Goal: Task Accomplishment & Management: Manage account settings

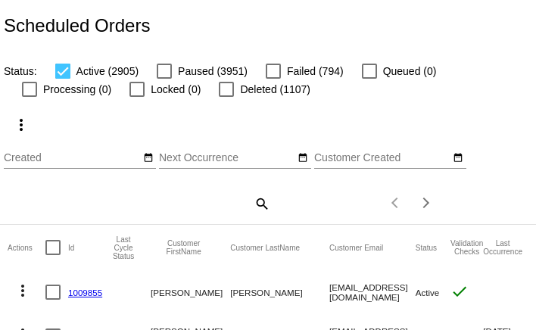
click at [260, 203] on mat-icon "search" at bounding box center [261, 202] width 18 height 23
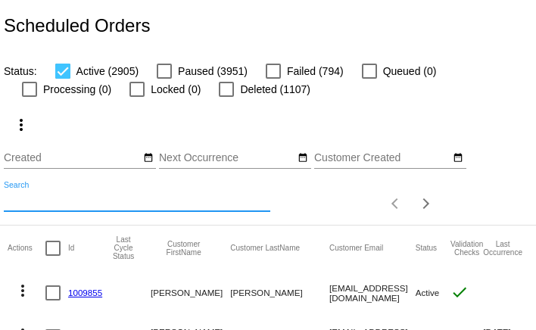
click at [244, 203] on input "Search" at bounding box center [137, 200] width 266 height 12
paste input "coryshebert33@gmail.com"
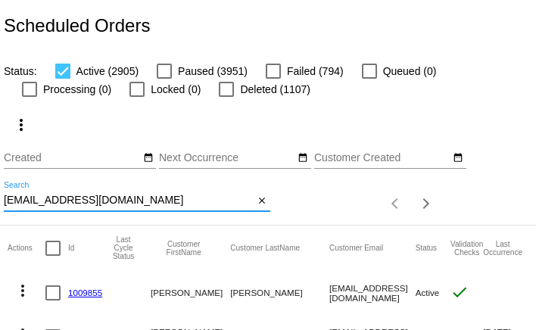
type input "coryshebert33@gmail.com"
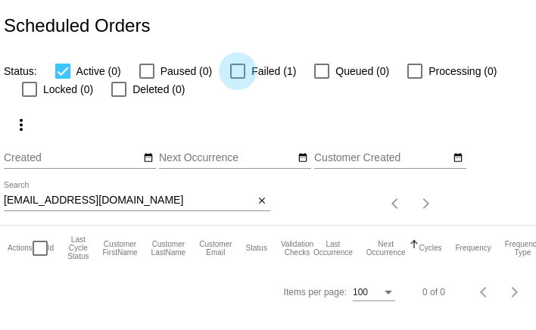
click at [233, 77] on div at bounding box center [237, 71] width 15 height 15
click at [237, 79] on input "Failed (1)" at bounding box center [237, 79] width 1 height 1
checkbox input "true"
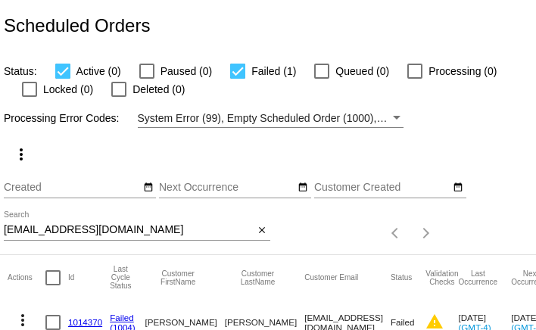
scroll to position [57, 0]
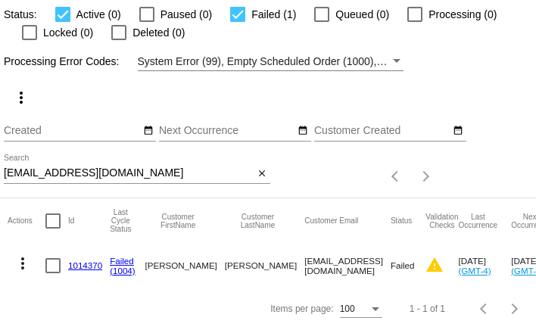
click at [23, 262] on mat-icon "more_vert" at bounding box center [23, 263] width 18 height 18
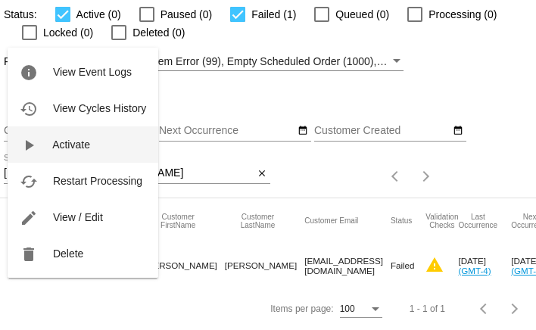
click at [59, 152] on button "play_arrow Activate" at bounding box center [83, 144] width 151 height 36
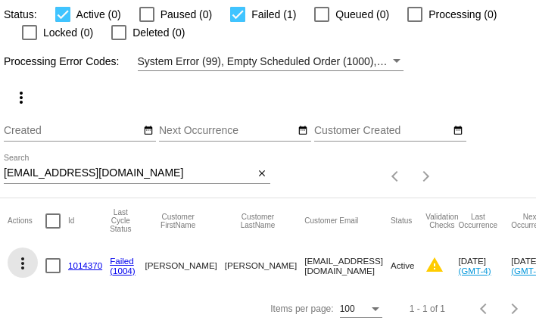
click at [21, 264] on mat-icon "more_vert" at bounding box center [23, 263] width 18 height 18
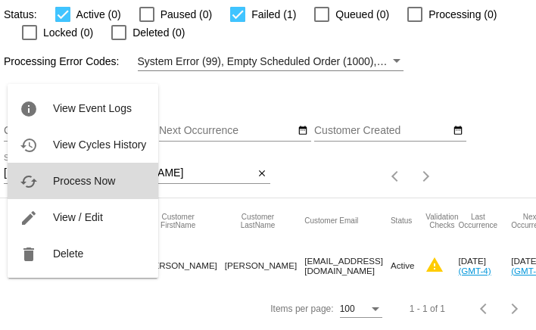
click at [30, 183] on mat-icon "cached" at bounding box center [29, 182] width 18 height 18
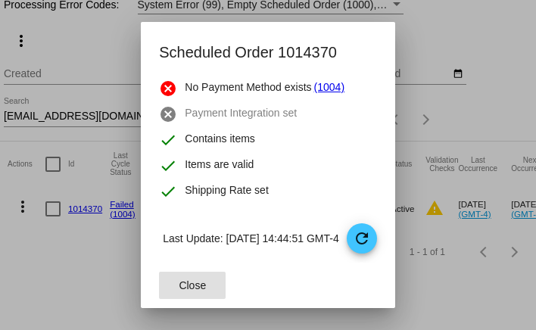
click at [179, 283] on span "Close" at bounding box center [192, 285] width 27 height 12
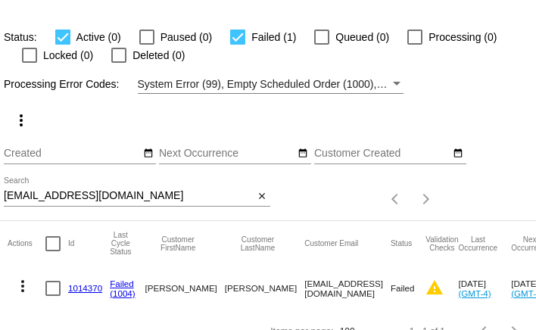
scroll to position [57, 0]
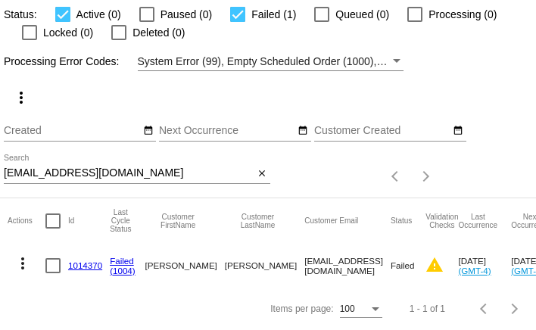
click at [82, 263] on link "1014370" at bounding box center [85, 265] width 34 height 10
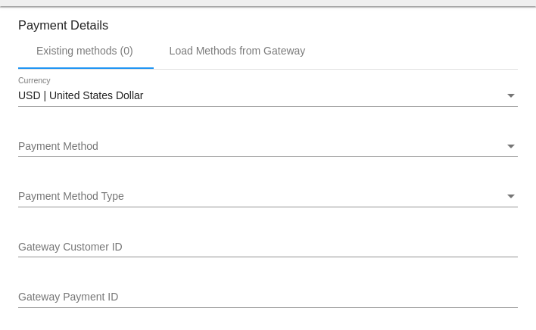
scroll to position [1669, 0]
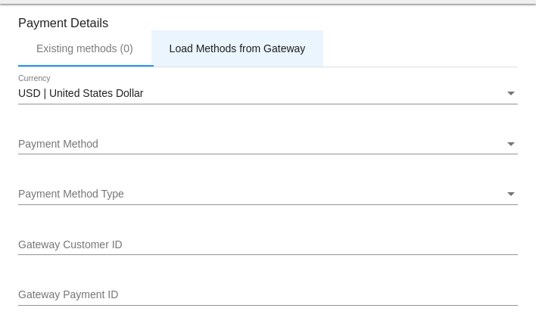
click at [202, 49] on div "Load Methods from Gateway" at bounding box center [237, 48] width 173 height 36
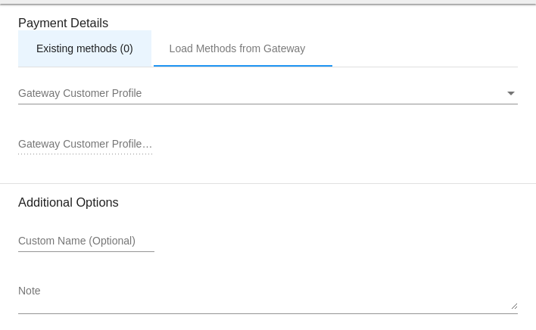
click at [123, 54] on div "Existing methods (0)" at bounding box center [84, 48] width 97 height 12
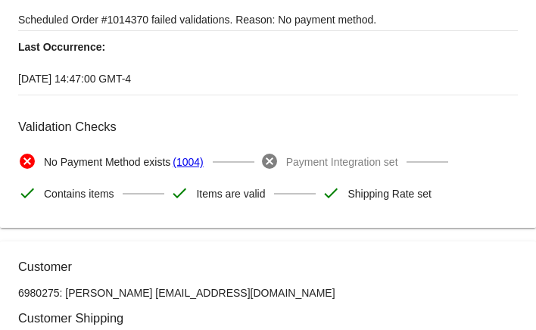
scroll to position [0, 0]
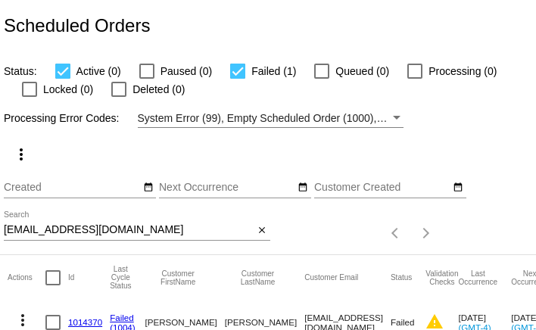
click at [103, 230] on input "[EMAIL_ADDRESS][DOMAIN_NAME]" at bounding box center [129, 230] width 250 height 12
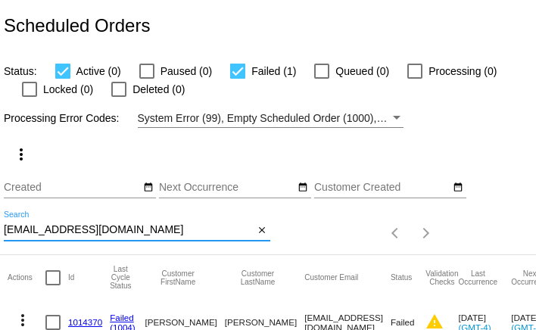
click at [103, 230] on input "[EMAIL_ADDRESS][DOMAIN_NAME]" at bounding box center [129, 230] width 250 height 12
click at [103, 230] on input "coryshebert33@gmail.com" at bounding box center [129, 230] width 250 height 12
paste input "feldman.j09"
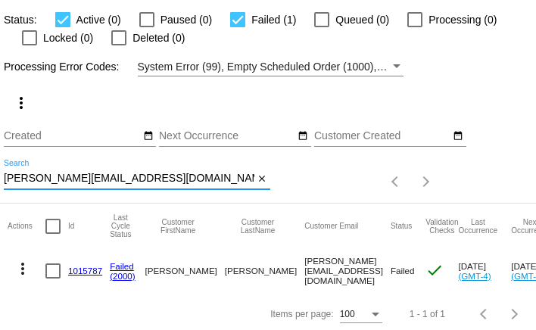
scroll to position [57, 0]
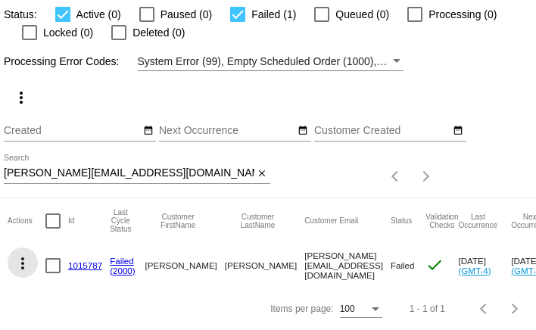
click at [23, 265] on mat-icon "more_vert" at bounding box center [23, 263] width 18 height 18
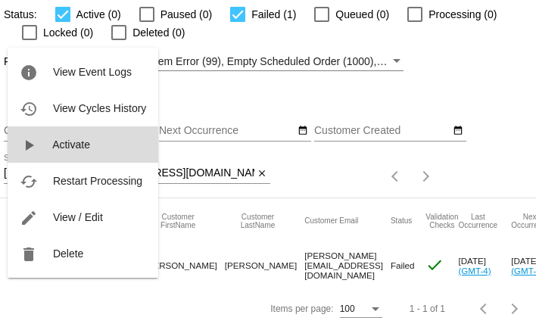
click at [57, 144] on span "Activate" at bounding box center [71, 144] width 38 height 12
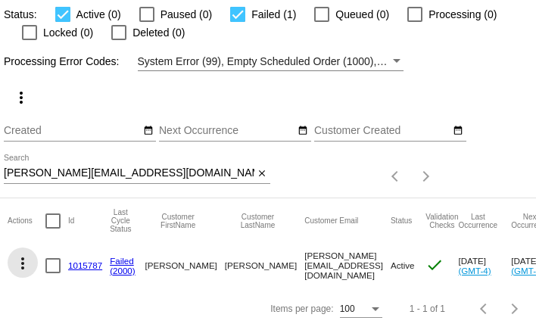
click at [26, 265] on mat-icon "more_vert" at bounding box center [23, 263] width 18 height 18
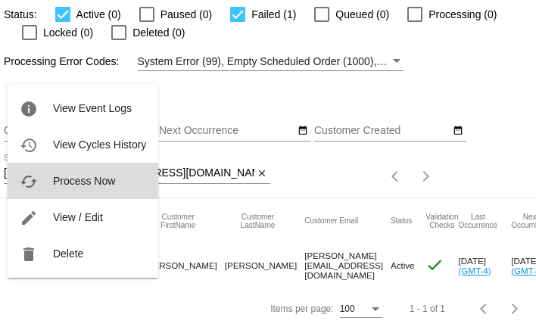
click at [73, 186] on span "Process Now" at bounding box center [84, 181] width 62 height 12
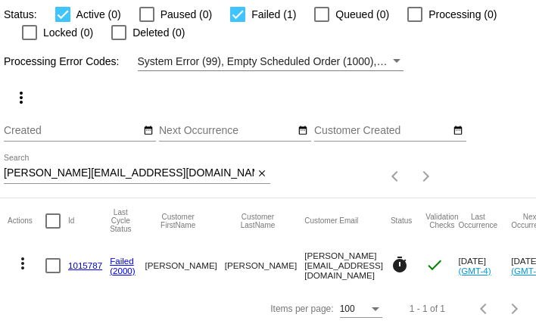
click at [64, 166] on div "feldman.j09@gmail.com Search" at bounding box center [129, 169] width 250 height 30
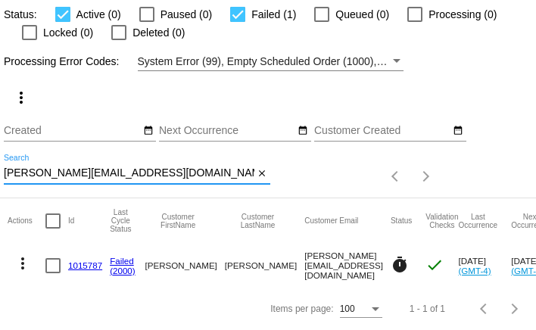
click at [64, 166] on div "feldman.j09@gmail.com Search" at bounding box center [129, 169] width 250 height 30
click at [67, 173] on input "feldman.j09@gmail.com" at bounding box center [129, 173] width 250 height 12
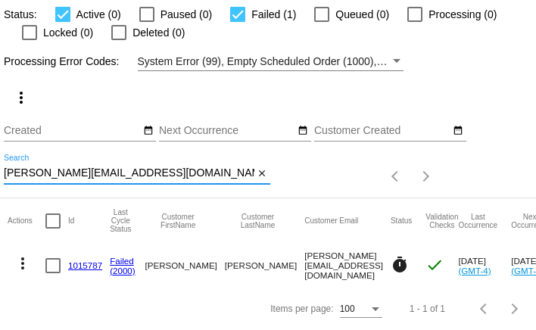
paste input "rustykipper"
type input "[EMAIL_ADDRESS][DOMAIN_NAME]"
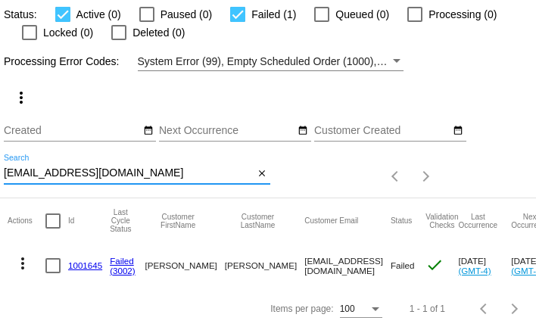
click at [26, 262] on mat-icon "more_vert" at bounding box center [23, 263] width 18 height 18
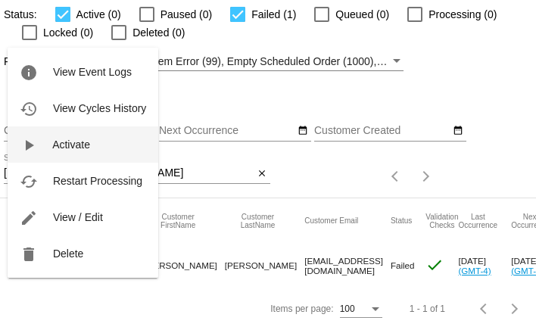
click at [52, 145] on span "Activate" at bounding box center [71, 144] width 38 height 12
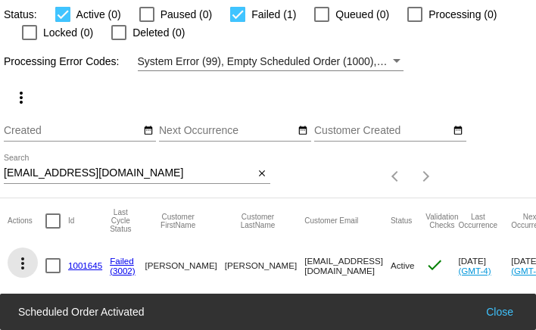
click at [24, 266] on mat-icon "more_vert" at bounding box center [23, 263] width 18 height 18
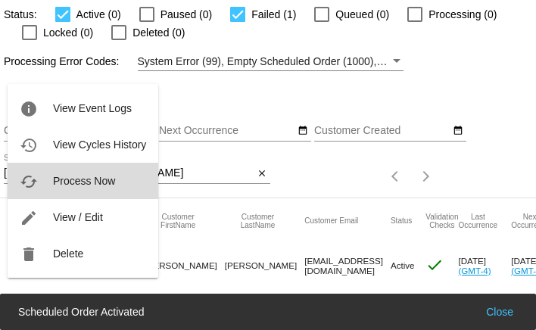
click at [47, 185] on button "cached Process Now" at bounding box center [83, 181] width 151 height 36
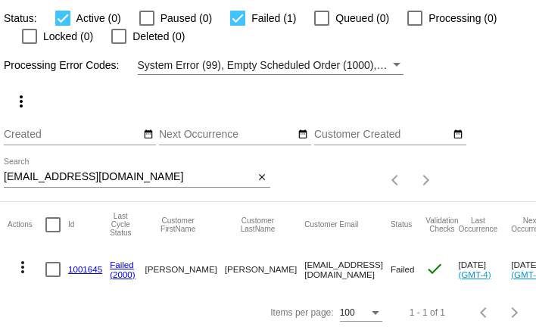
scroll to position [57, 0]
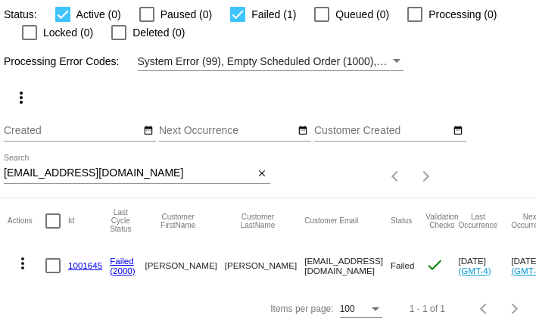
click at [398, 61] on div "Filter by Processing Error Codes" at bounding box center [397, 61] width 8 height 4
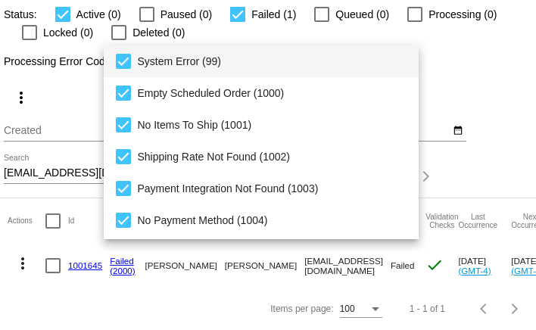
click at [481, 62] on div at bounding box center [268, 165] width 536 height 330
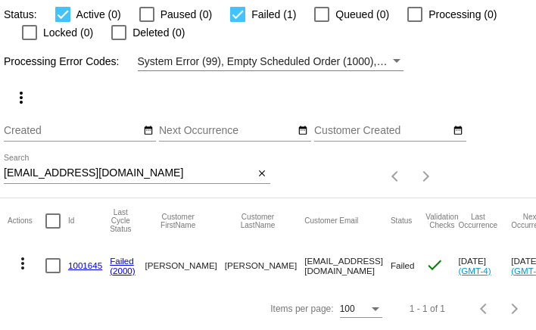
click at [20, 266] on mat-icon "more_vert" at bounding box center [23, 263] width 18 height 18
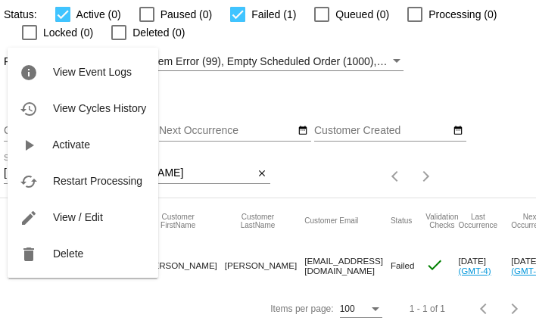
click at [46, 301] on div at bounding box center [268, 165] width 536 height 330
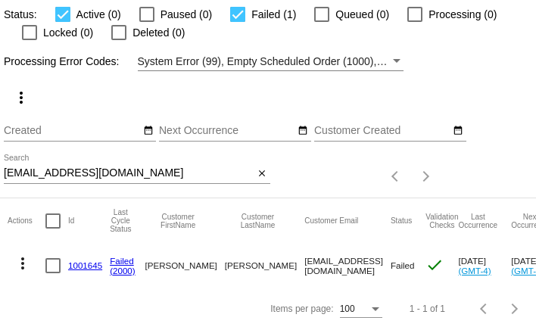
click at [80, 264] on link "1001645" at bounding box center [85, 265] width 34 height 10
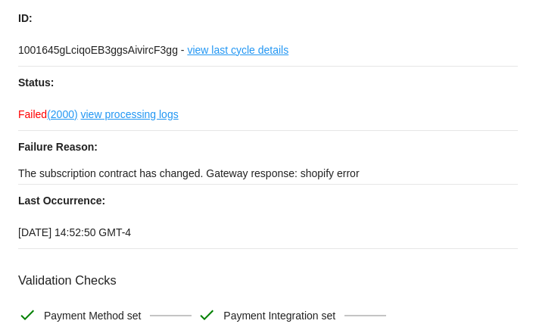
scroll to position [111, 0]
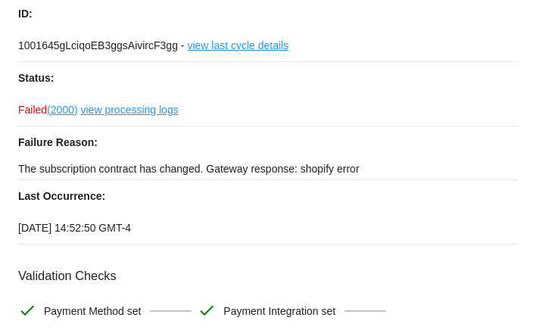
drag, startPoint x: 16, startPoint y: 166, endPoint x: 404, endPoint y: 176, distance: 388.3
click at [404, 176] on mat-card "Last Processing Cycle ID: 1001645gLciqoEB3ggsAivircF3gg - view last cycle detai…" at bounding box center [268, 158] width 536 height 437
click at [404, 176] on p "The subscription contract has changed. Gateway response: shopify error" at bounding box center [267, 168] width 499 height 21
click at [84, 163] on p "The subscription contract has changed. Gateway response: shopify error" at bounding box center [267, 168] width 499 height 21
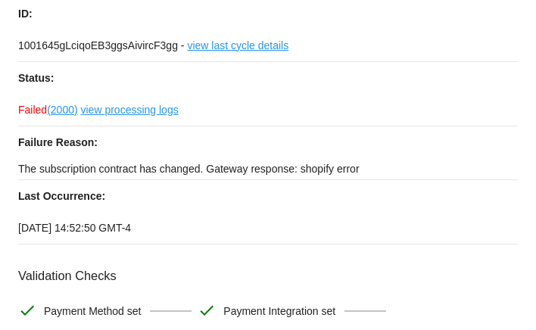
click at [84, 163] on p "The subscription contract has changed. Gateway response: shopify error" at bounding box center [267, 168] width 499 height 21
copy div "The subscription contract has changed. Gateway response: shopify error"
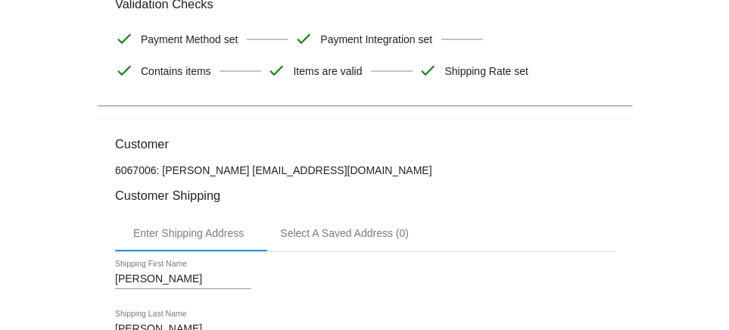
scroll to position [402, 0]
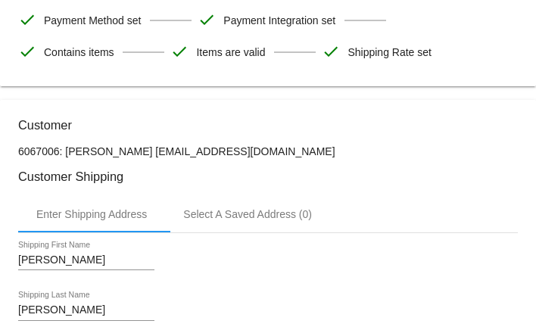
drag, startPoint x: 149, startPoint y: 155, endPoint x: 268, endPoint y: 154, distance: 118.8
click at [268, 154] on p "6067006: James Grossman rustykipper@gmail.com" at bounding box center [267, 151] width 499 height 12
copy p "[EMAIL_ADDRESS][DOMAIN_NAME]"
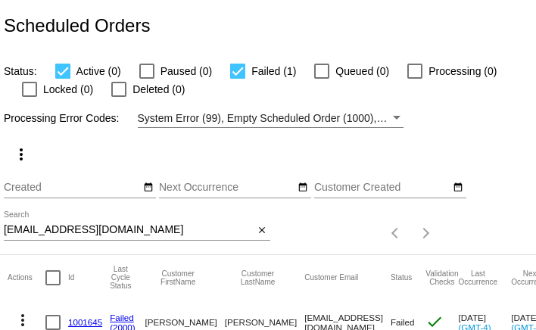
click at [69, 228] on input "[EMAIL_ADDRESS][DOMAIN_NAME]" at bounding box center [129, 230] width 250 height 12
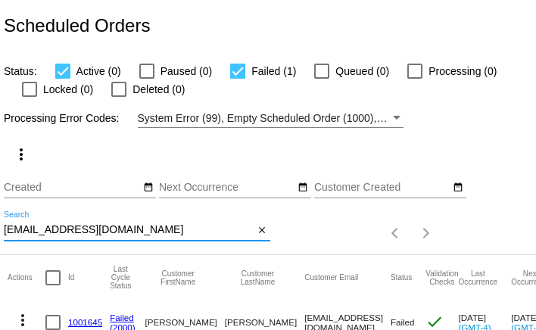
click at [69, 228] on input "[EMAIL_ADDRESS][DOMAIN_NAME]" at bounding box center [129, 230] width 250 height 12
paste input "lynnfowler711"
type input "[EMAIL_ADDRESS][DOMAIN_NAME]"
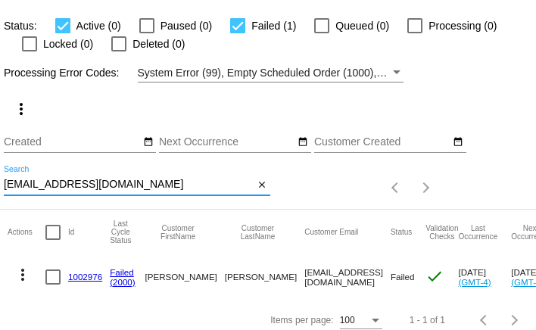
scroll to position [57, 0]
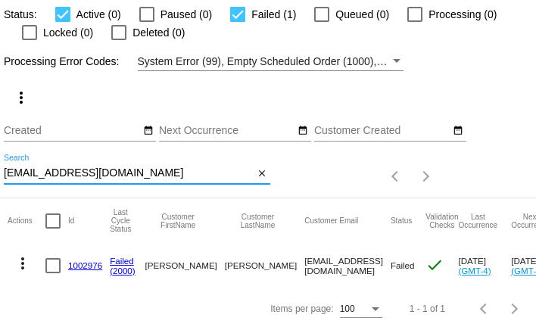
click at [20, 264] on mat-icon "more_vert" at bounding box center [23, 263] width 18 height 18
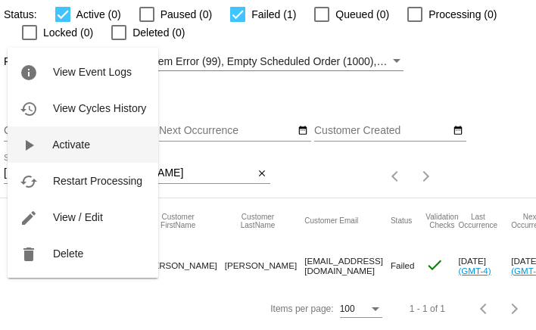
click at [61, 154] on button "play_arrow Activate" at bounding box center [83, 144] width 151 height 36
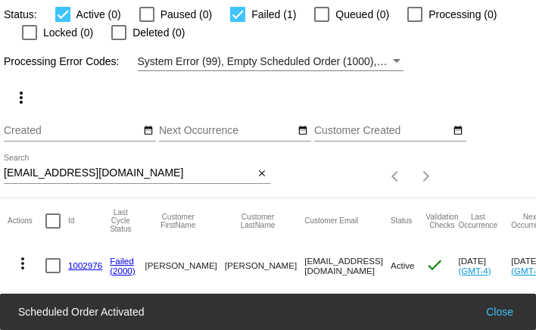
click at [23, 266] on mat-icon "more_vert" at bounding box center [23, 263] width 18 height 18
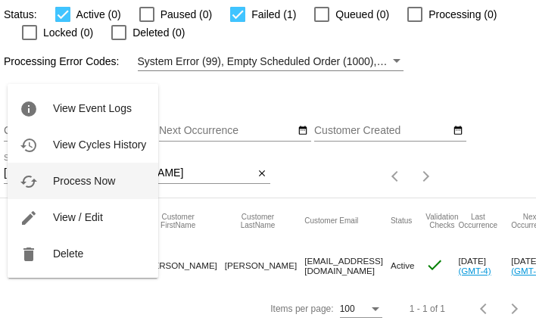
click at [54, 179] on span "Process Now" at bounding box center [84, 181] width 62 height 12
